Goal: Task Accomplishment & Management: Use online tool/utility

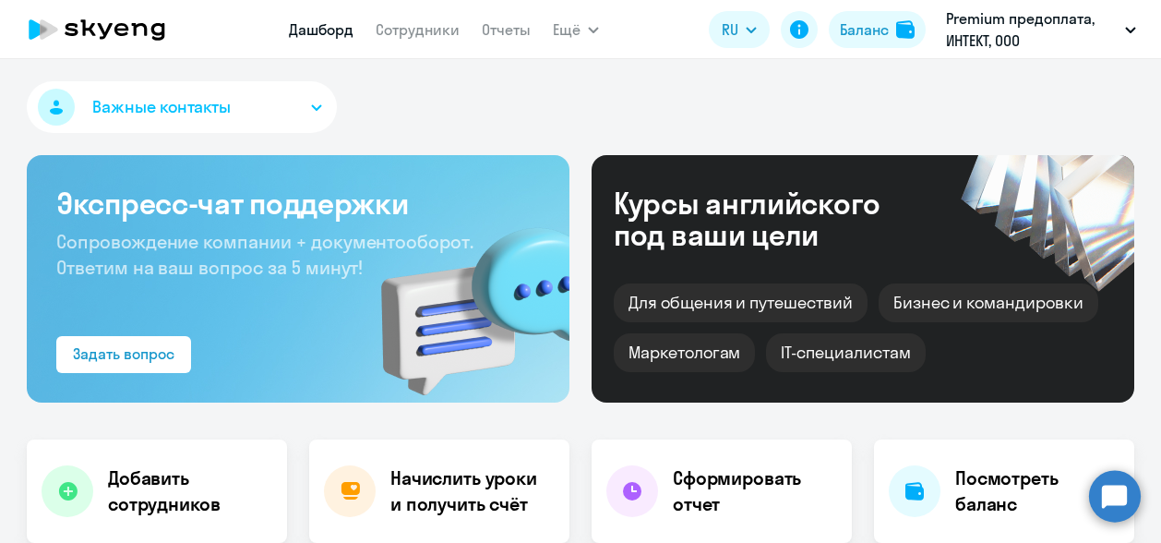
scroll to position [284, 0]
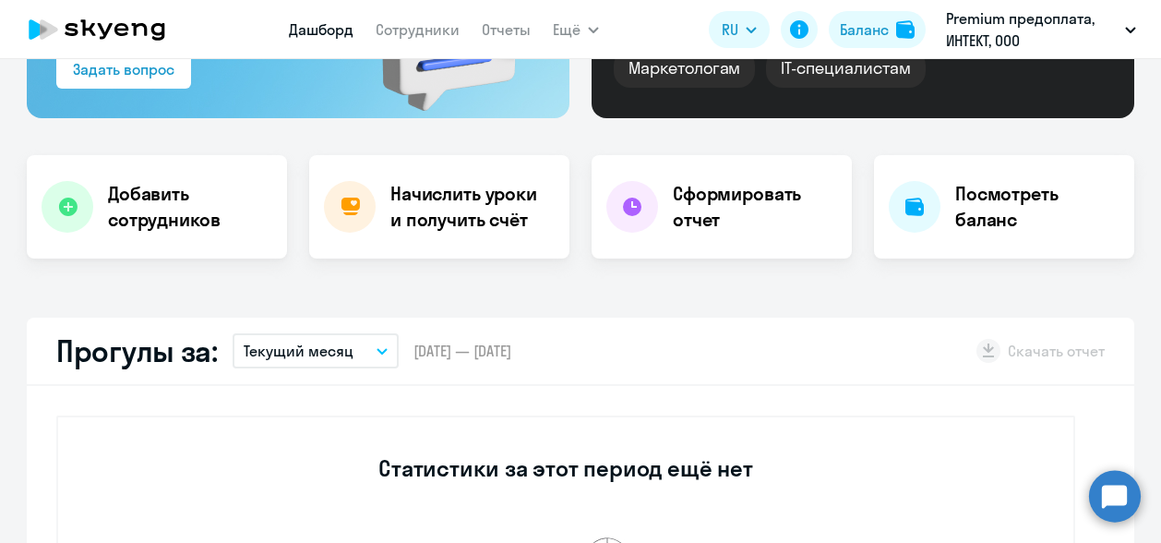
select select "30"
click at [484, 186] on h4 "Начислить уроки и получить счёт" at bounding box center [470, 207] width 161 height 52
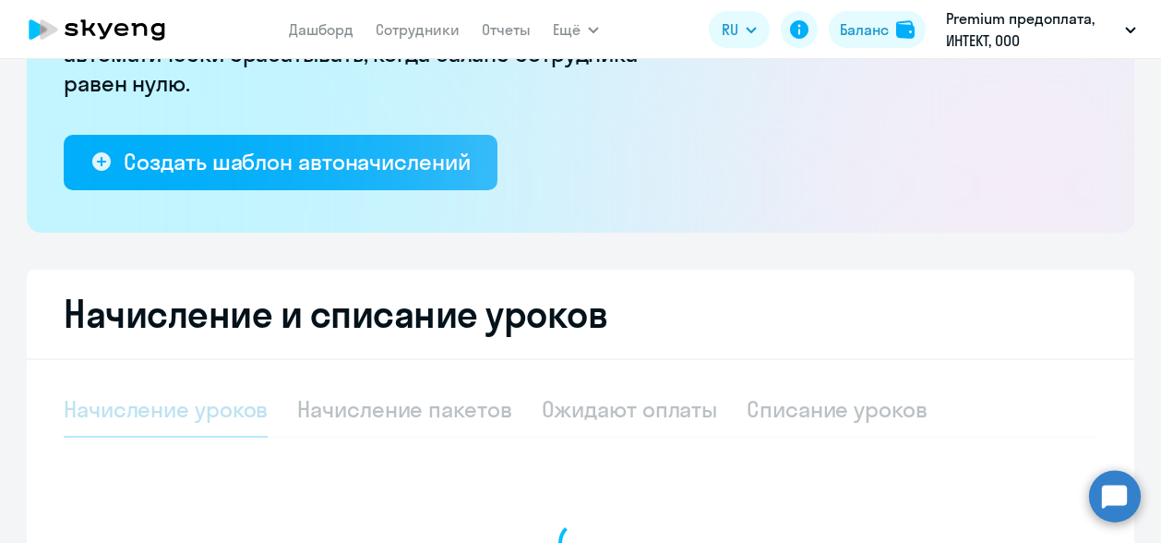
select select "10"
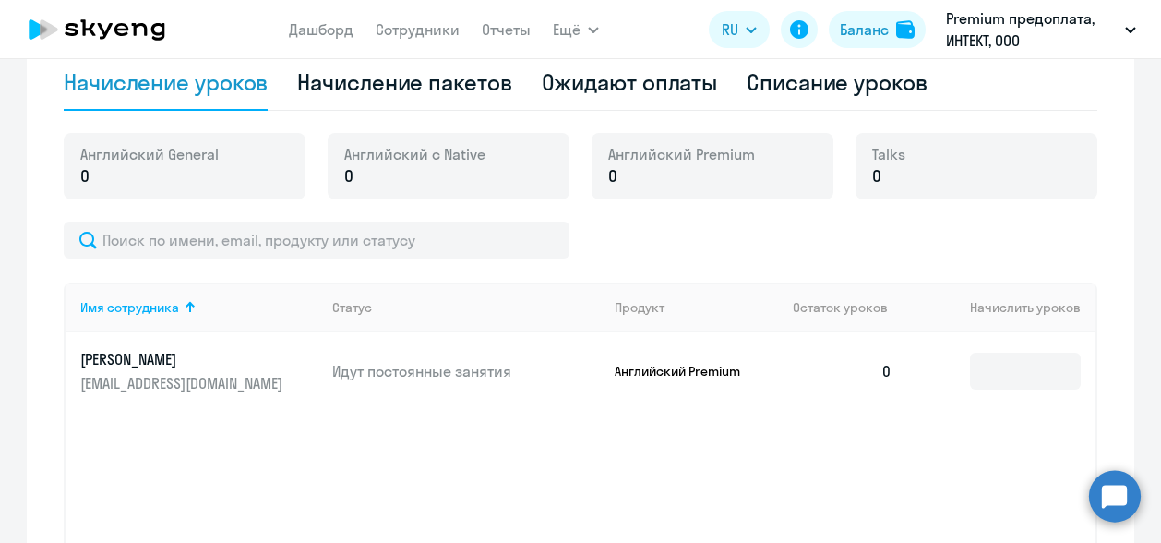
scroll to position [612, 0]
click at [485, 84] on div "Начисление пакетов" at bounding box center [404, 81] width 214 height 30
select select "10"
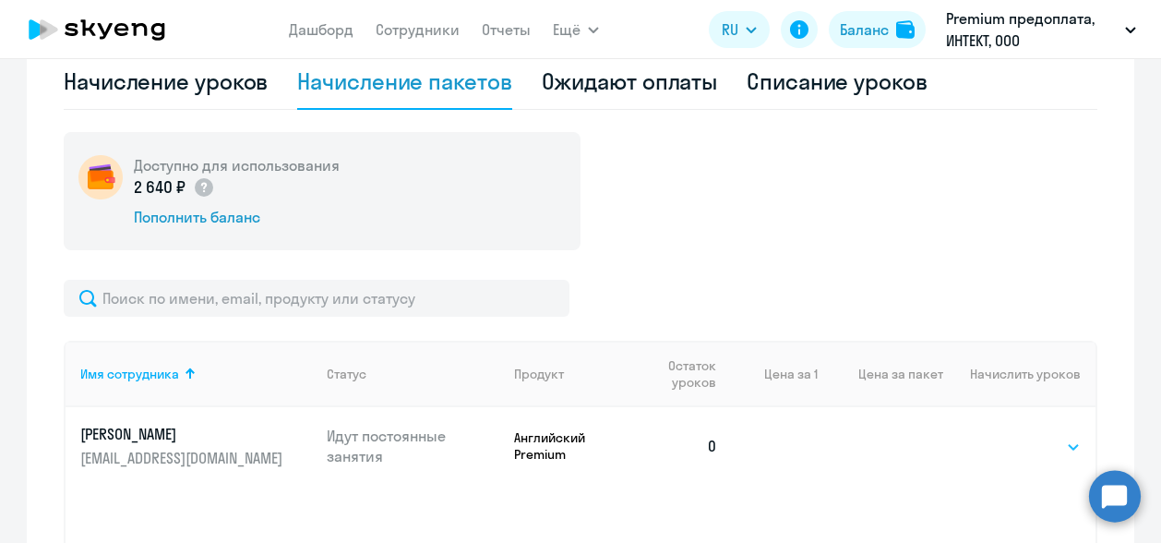
click at [1043, 445] on select "Выбрать 4 8 16 32 64 96 128" at bounding box center [1043, 447] width 76 height 22
select select "8"
click at [1005, 436] on select "Выбрать 4 8 16 32 64 96 128" at bounding box center [1043, 447] width 76 height 22
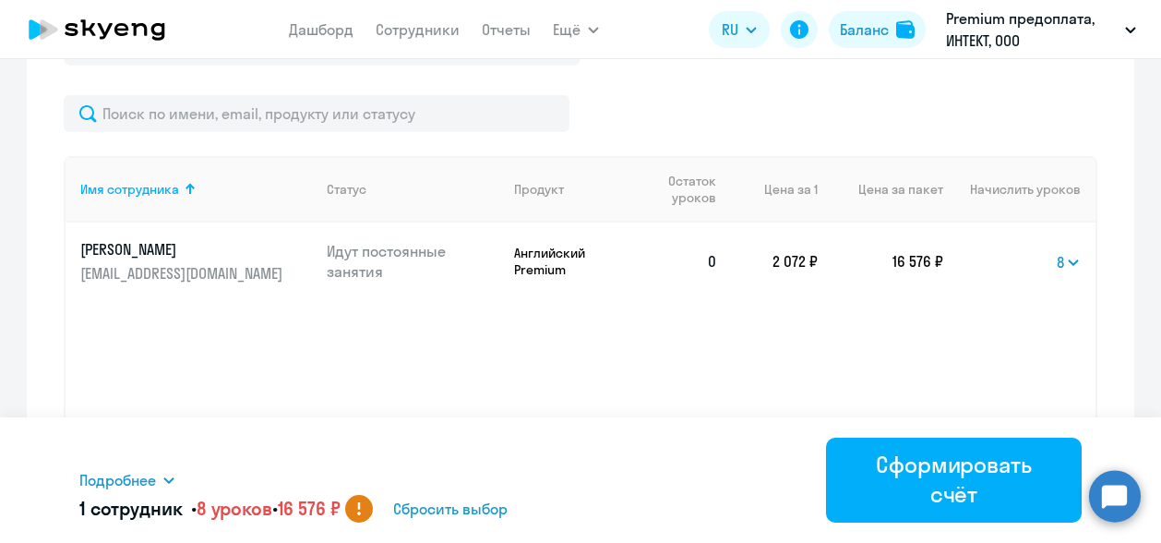
scroll to position [812, 0]
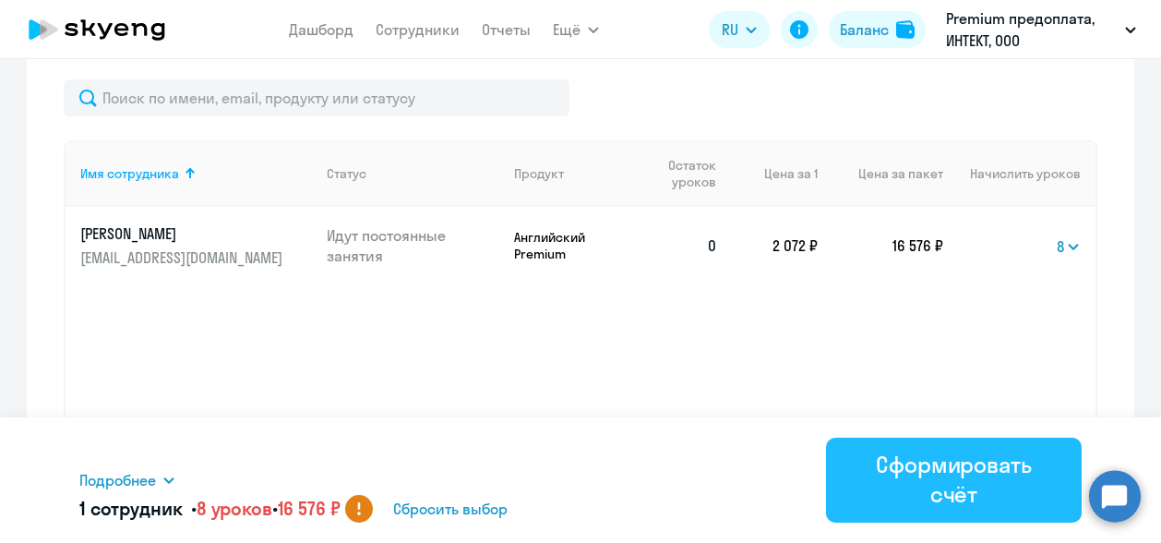
click at [956, 489] on div "Сформировать счёт" at bounding box center [954, 478] width 204 height 59
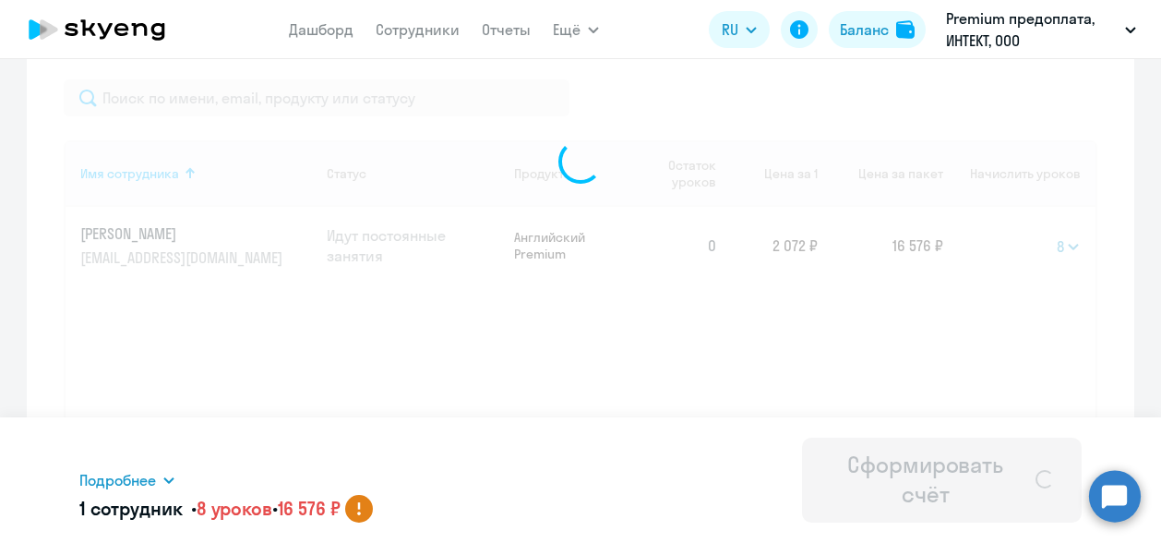
select select
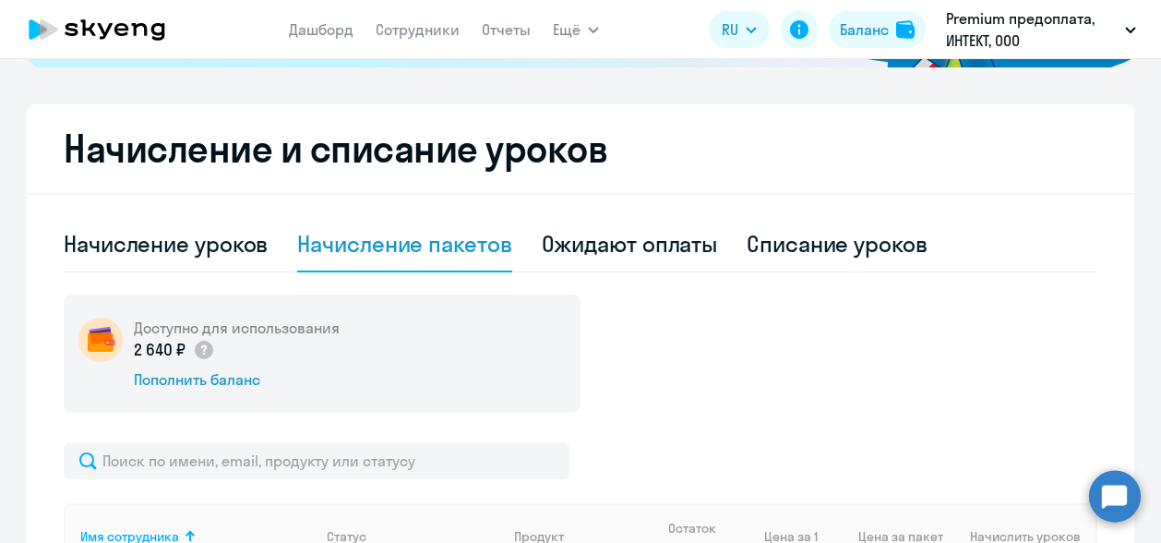
scroll to position [450, 0]
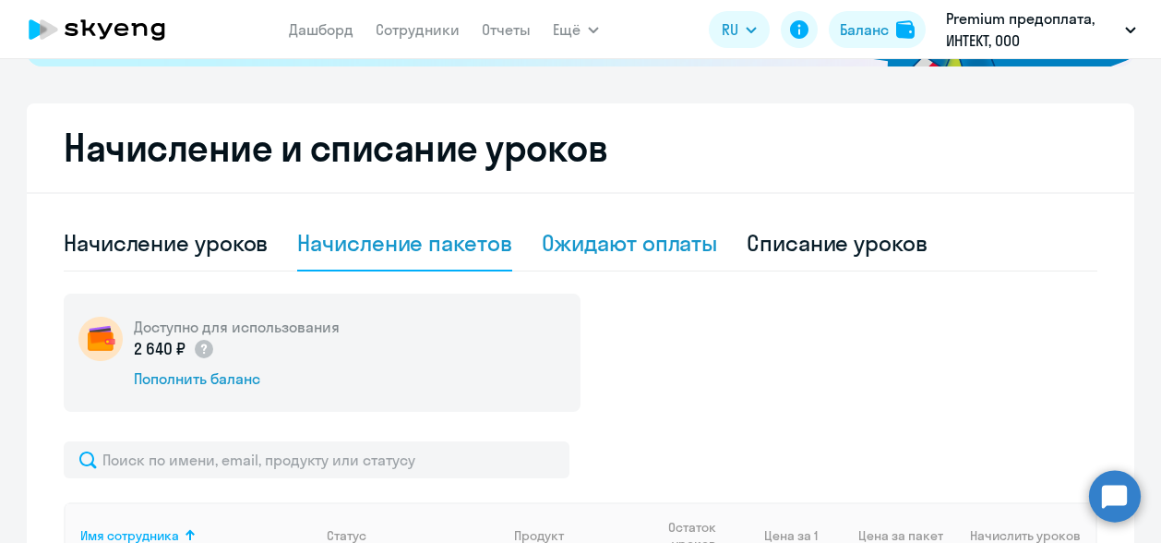
click at [587, 252] on div "Ожидают оплаты" at bounding box center [630, 243] width 176 height 30
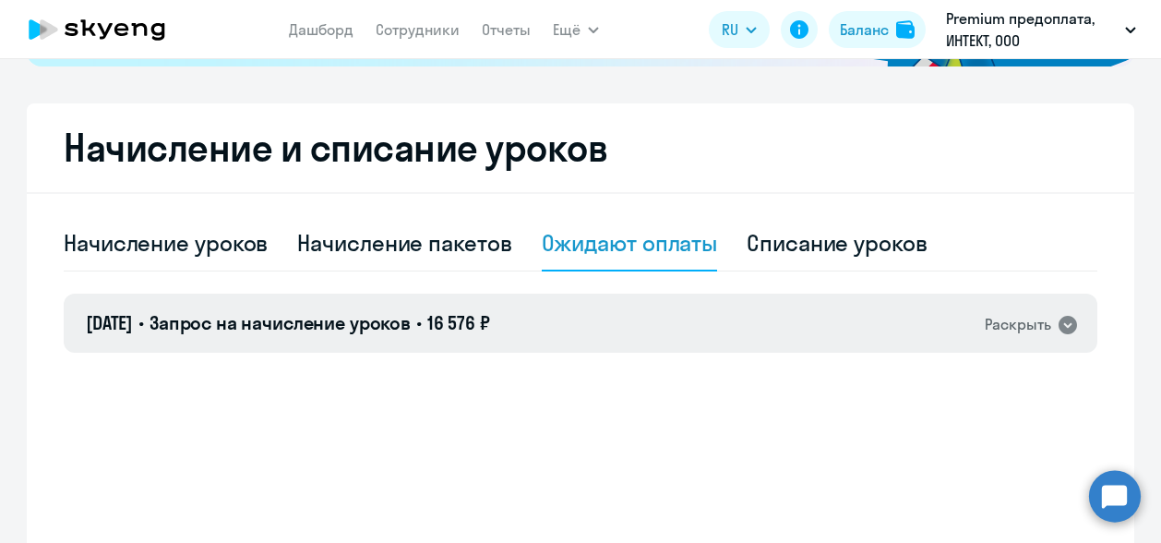
click at [1059, 328] on icon at bounding box center [1068, 325] width 18 height 18
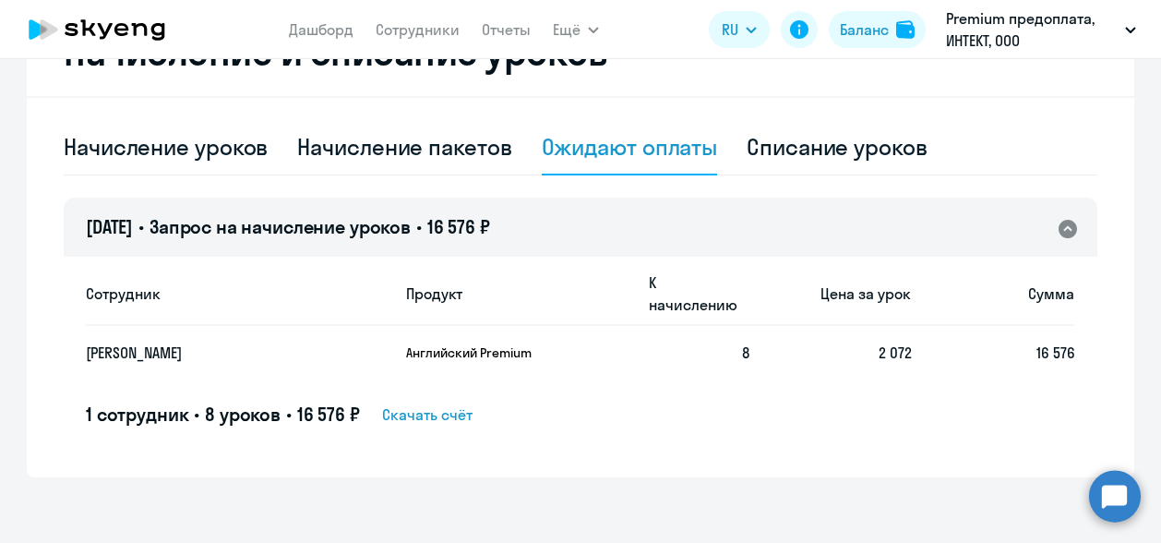
scroll to position [548, 0]
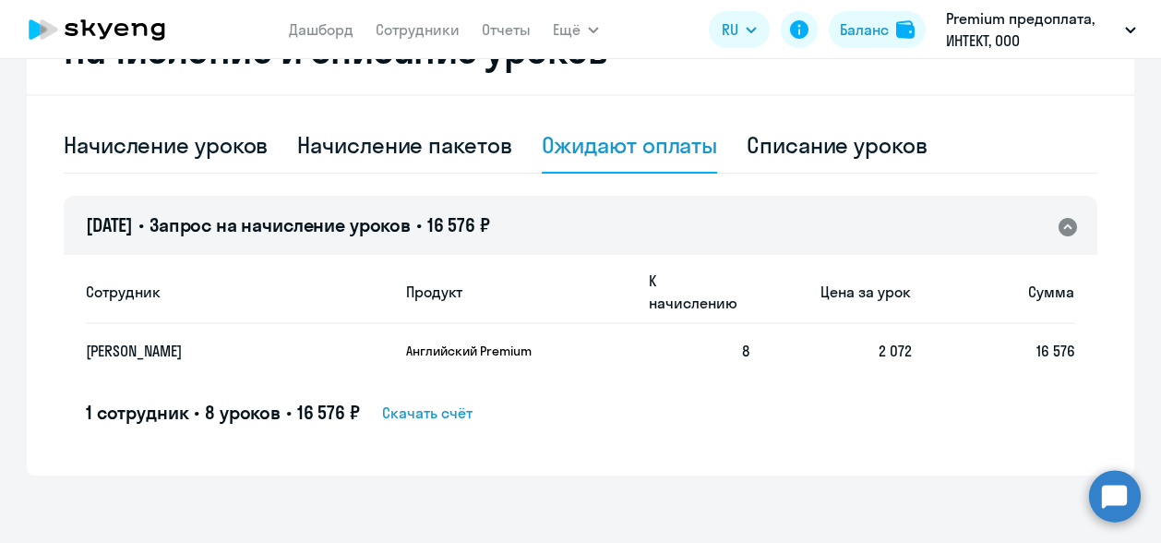
click at [420, 401] on span "Скачать счёт" at bounding box center [427, 412] width 90 height 22
